Goal: Navigation & Orientation: Find specific page/section

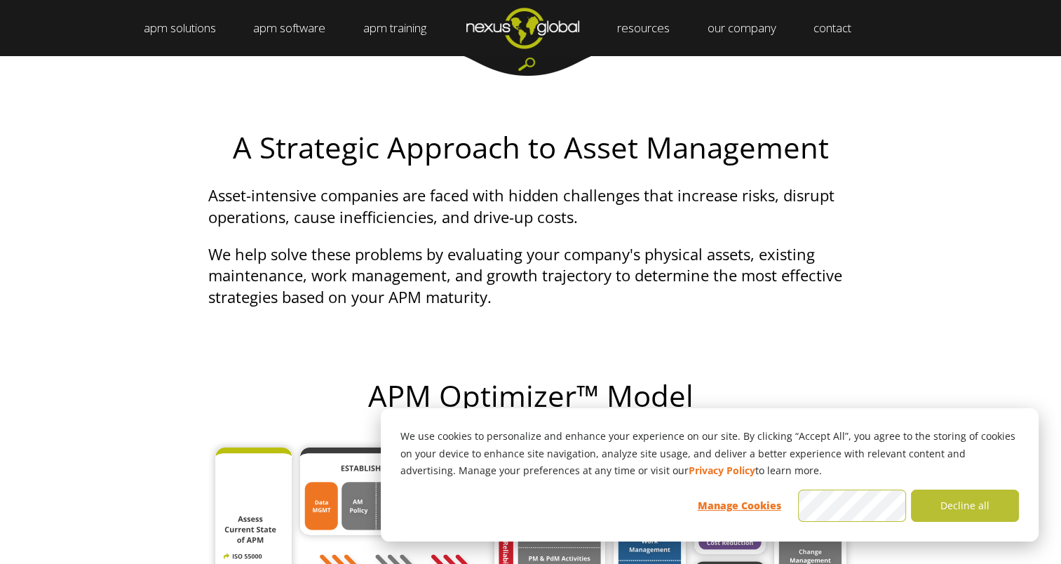
scroll to position [561, 0]
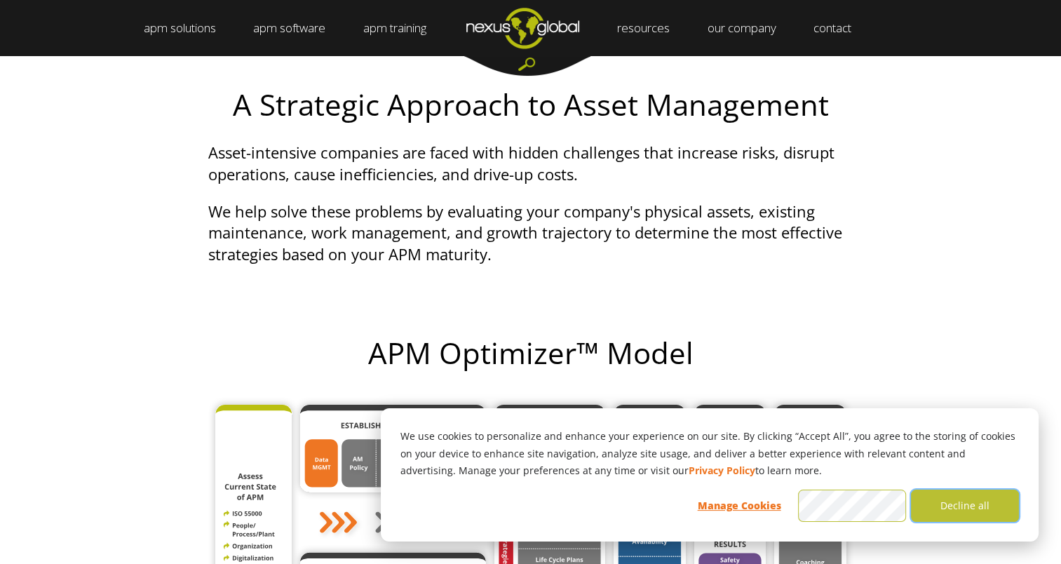
click at [987, 511] on button "Decline all" at bounding box center [965, 506] width 108 height 32
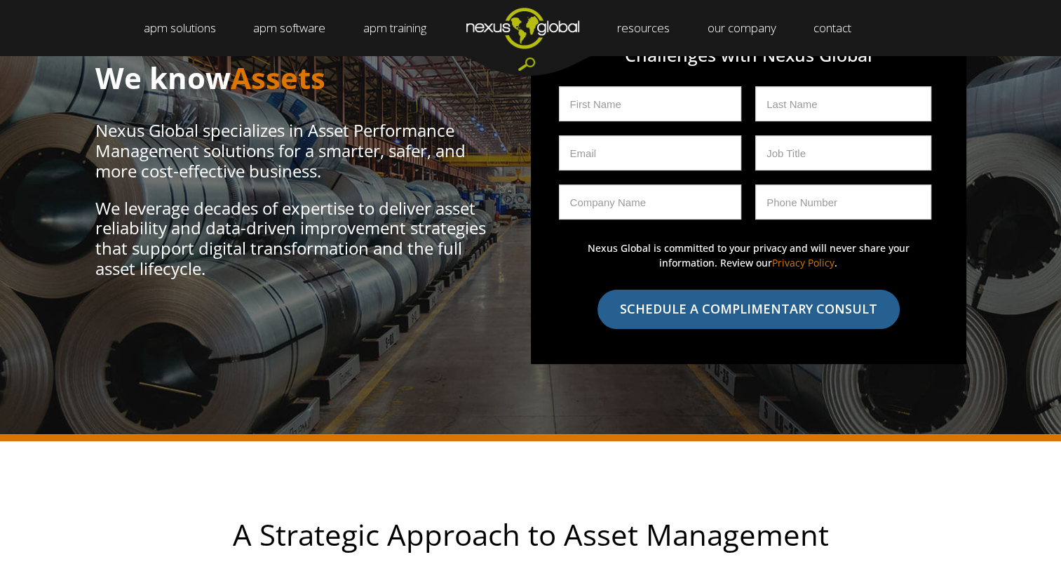
scroll to position [0, 0]
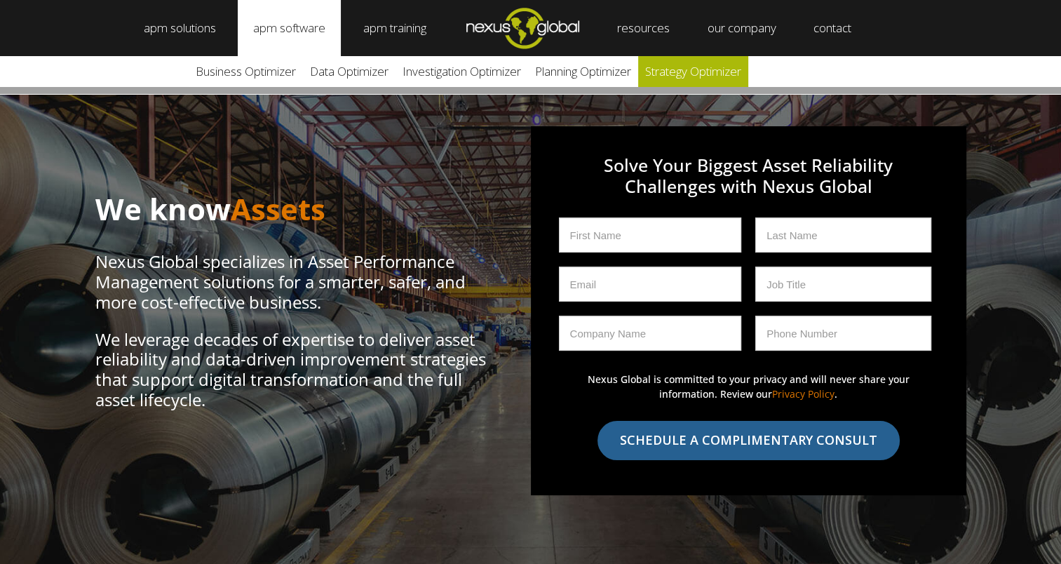
click at [708, 73] on link "Strategy Optimizer" at bounding box center [693, 71] width 110 height 31
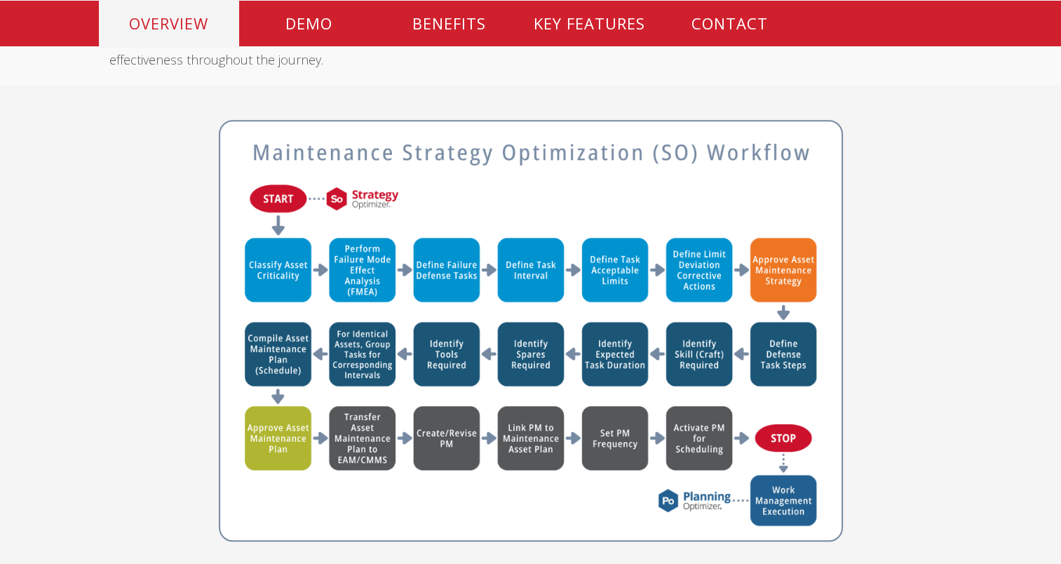
scroll to position [771, 0]
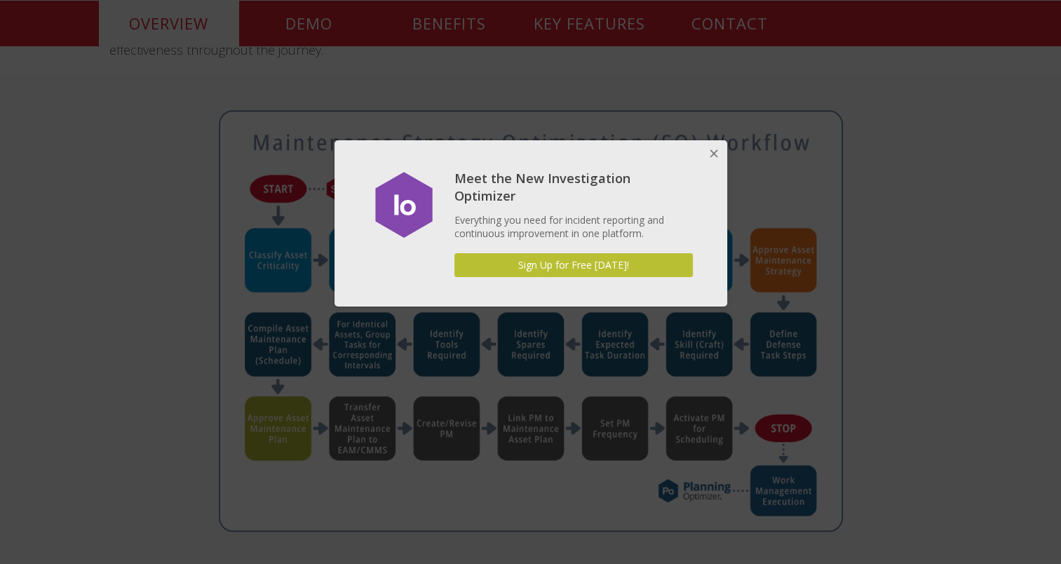
click at [717, 151] on button "Close" at bounding box center [713, 154] width 28 height 28
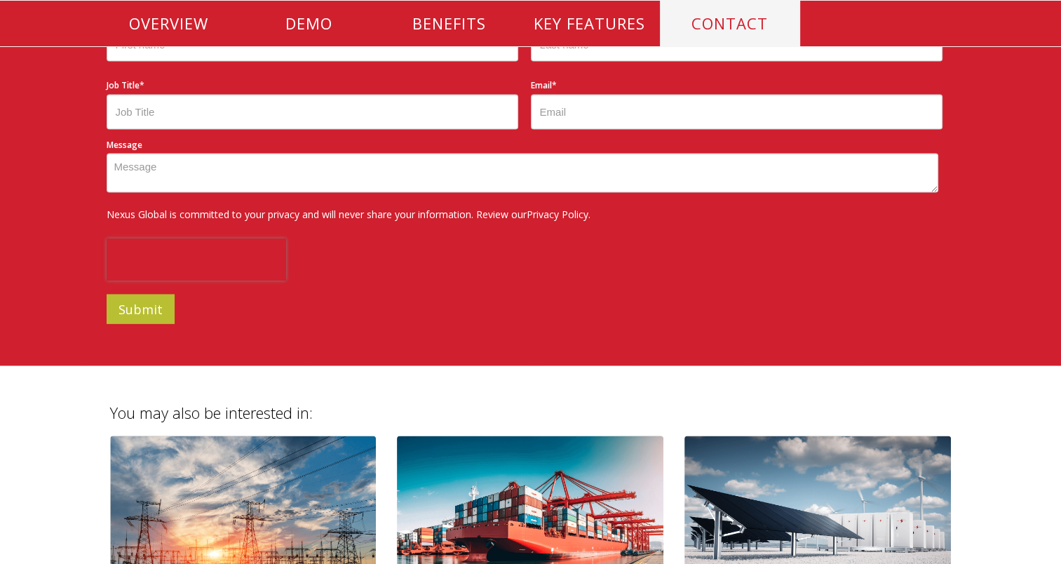
scroll to position [3296, 0]
